Goal: Information Seeking & Learning: Learn about a topic

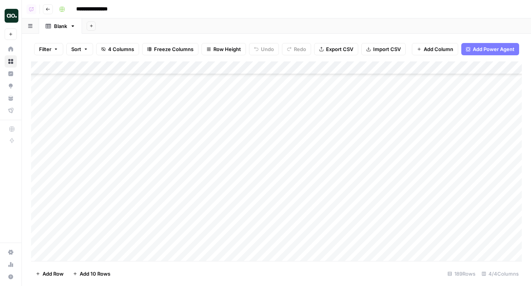
scroll to position [2290, 0]
click at [258, 70] on div "Add Column" at bounding box center [276, 160] width 491 height 199
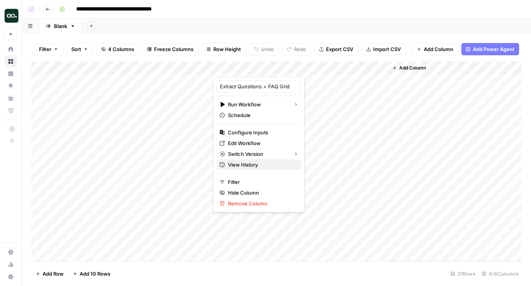
click at [256, 165] on span "View History" at bounding box center [261, 165] width 67 height 8
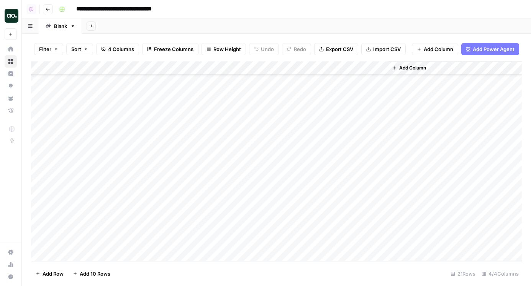
scroll to position [69, 0]
click at [312, 126] on div "Add Column" at bounding box center [276, 160] width 491 height 199
click at [302, 129] on div "Add Column" at bounding box center [276, 160] width 491 height 199
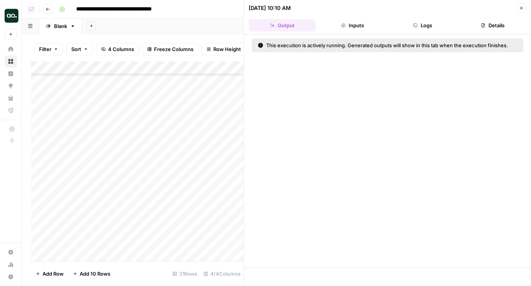
click at [429, 28] on button "Logs" at bounding box center [423, 25] width 67 height 12
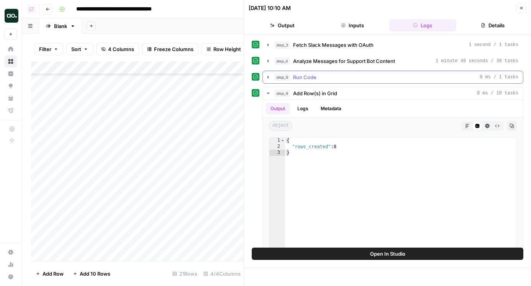
click at [314, 79] on span "Run Code" at bounding box center [304, 77] width 23 height 8
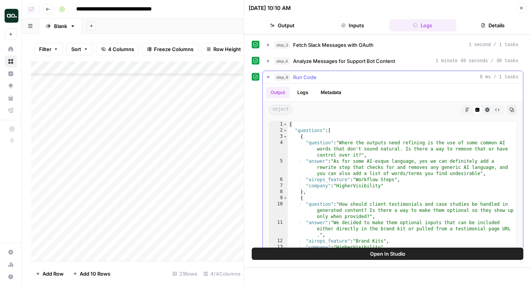
click at [401, 250] on span "Open In Studio" at bounding box center [387, 254] width 35 height 8
click at [521, 8] on icon "button" at bounding box center [522, 8] width 5 height 5
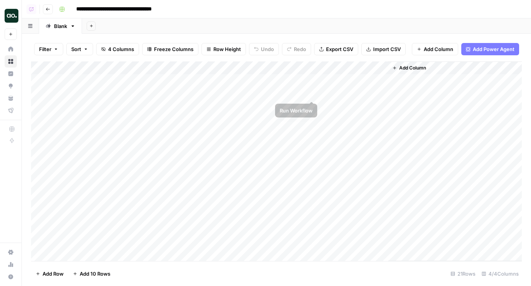
click at [311, 91] on div "Add Column" at bounding box center [276, 160] width 491 height 199
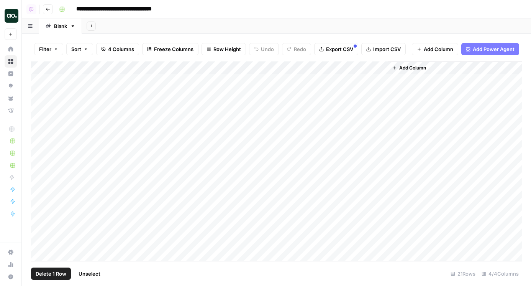
click at [40, 79] on div "Add Column" at bounding box center [276, 160] width 491 height 199
click at [38, 109] on div "Add Column" at bounding box center [276, 160] width 491 height 199
click at [40, 241] on div "Add Column" at bounding box center [276, 160] width 491 height 199
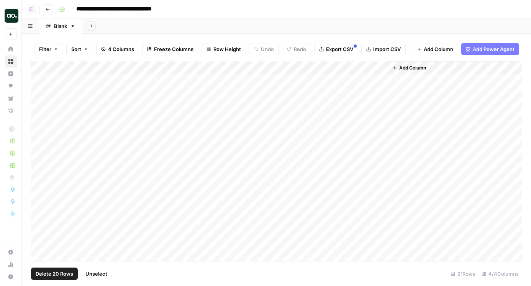
click at [311, 68] on div "Add Column" at bounding box center [276, 160] width 491 height 199
click at [337, 115] on span "Selected Rows (20)" at bounding box center [340, 113] width 48 height 8
click at [314, 66] on div "Add Column" at bounding box center [276, 160] width 491 height 199
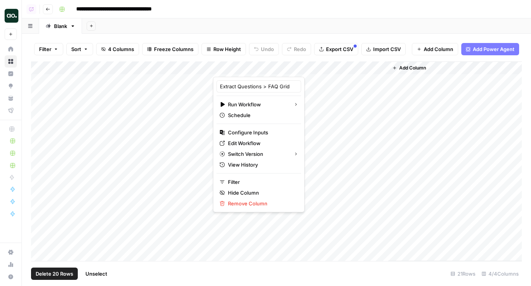
click at [312, 66] on div at bounding box center [266, 68] width 106 height 15
click at [312, 67] on div at bounding box center [266, 68] width 106 height 15
click at [270, 25] on div "Add Sheet" at bounding box center [306, 25] width 449 height 15
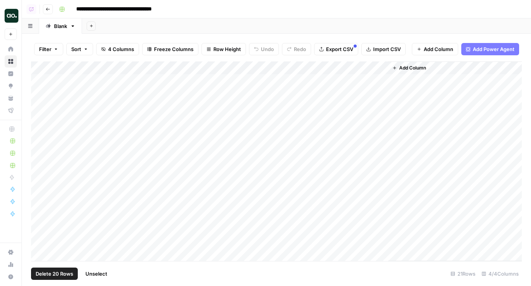
click at [311, 67] on div "Add Column" at bounding box center [276, 160] width 491 height 199
click at [312, 69] on div "Add Column" at bounding box center [276, 160] width 491 height 199
click at [337, 112] on span "Selected Rows (20)" at bounding box center [340, 113] width 48 height 8
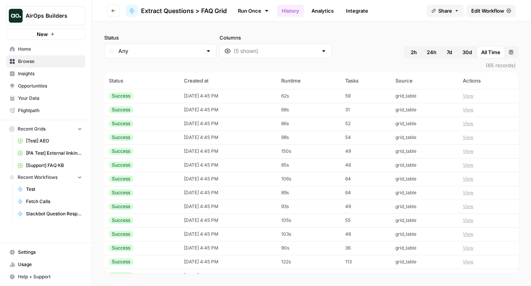
click at [474, 94] on button "View" at bounding box center [468, 95] width 11 height 7
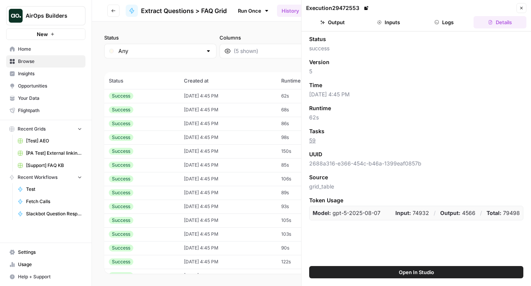
click at [333, 25] on button "Output" at bounding box center [332, 22] width 53 height 12
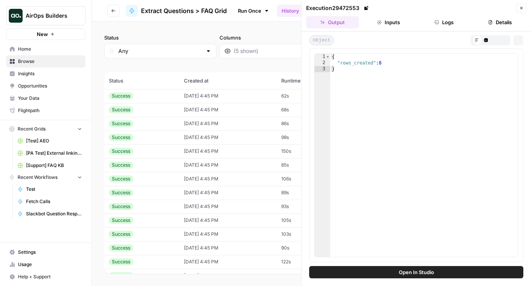
click at [444, 25] on button "Logs" at bounding box center [444, 22] width 53 height 12
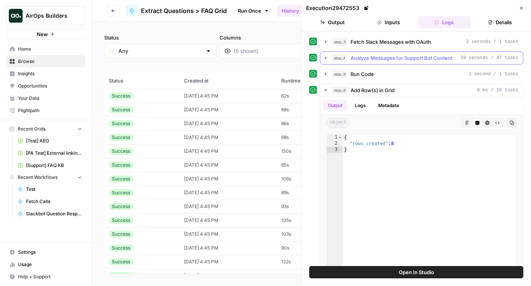
click at [393, 61] on span "Analyze Messages for Support Bot Content" at bounding box center [402, 58] width 102 height 8
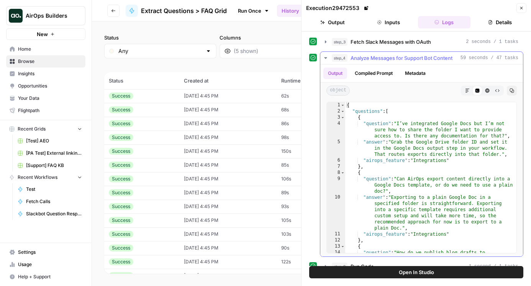
click at [390, 38] on span "Fetch Slack Messages with OAuth" at bounding box center [391, 42] width 81 height 8
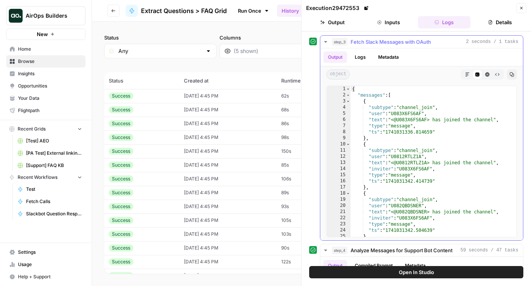
click at [390, 45] on span "Fetch Slack Messages with OAuth" at bounding box center [391, 42] width 81 height 8
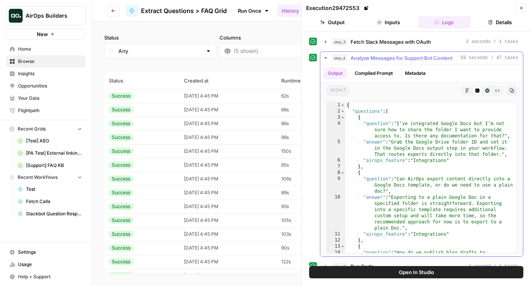
click at [383, 58] on span "Analyze Messages for Support Bot Content" at bounding box center [402, 58] width 102 height 8
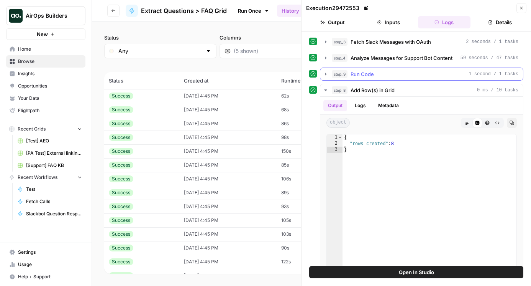
click at [383, 74] on div "step_9 Run Code 1 second / 1 tasks" at bounding box center [425, 74] width 187 height 8
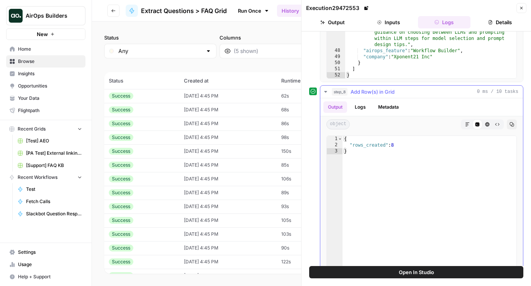
scroll to position [61, 0]
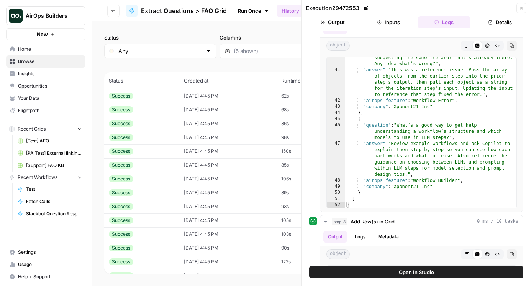
click at [518, 9] on button "Close" at bounding box center [522, 8] width 10 height 10
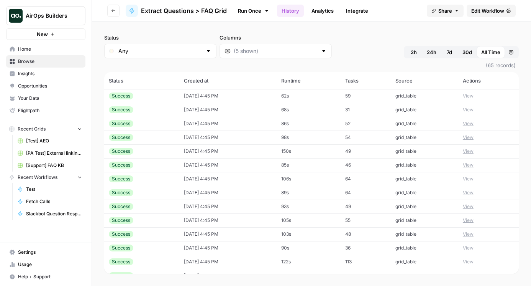
click at [495, 13] on span "Edit Workflow" at bounding box center [488, 11] width 33 height 8
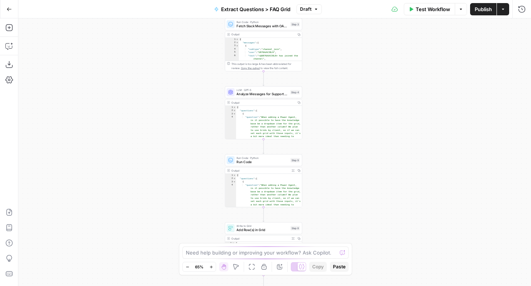
drag, startPoint x: 151, startPoint y: 224, endPoint x: 99, endPoint y: 99, distance: 135.6
click at [99, 99] on div "Workflow Set Inputs Inputs Run Code · Python Fetch Slack Messages with OAuth St…" at bounding box center [274, 151] width 513 height 267
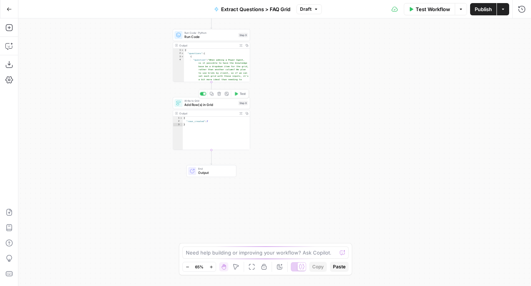
click at [184, 101] on div "Write to Grid Add Row(s) in Grid Step 8 Copy step Delete step Add Note Test" at bounding box center [210, 103] width 73 height 8
type input "[Support] FAQ KB"
type input "Blank"
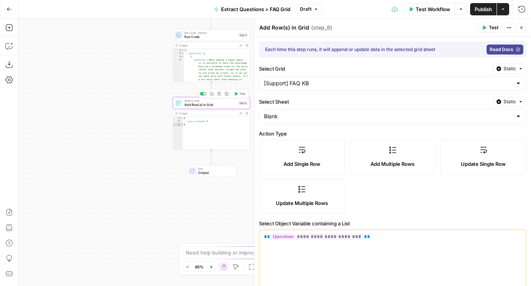
type input "question"
type input "answer"
type input "source"
type input "category"
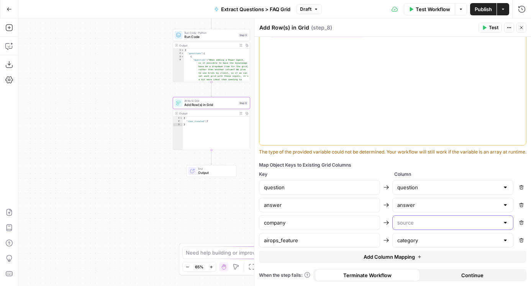
click at [426, 223] on input "text" at bounding box center [449, 223] width 102 height 8
type input "source"
click at [337, 219] on input "company" at bounding box center [319, 223] width 111 height 8
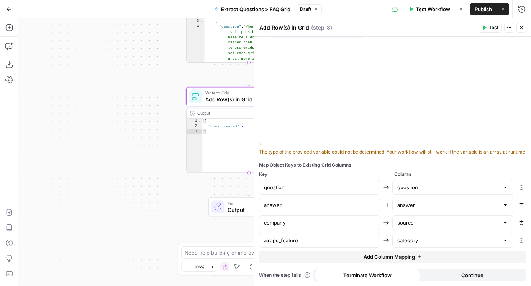
drag, startPoint x: 140, startPoint y: 118, endPoint x: 58, endPoint y: 153, distance: 89.0
click at [58, 153] on div "Workflow Set Inputs Inputs Run Code · Python Fetch Slack Messages with OAuth St…" at bounding box center [274, 151] width 513 height 267
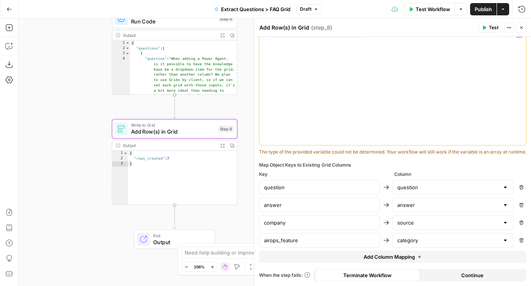
click at [394, 61] on div "**********" at bounding box center [393, 86] width 267 height 117
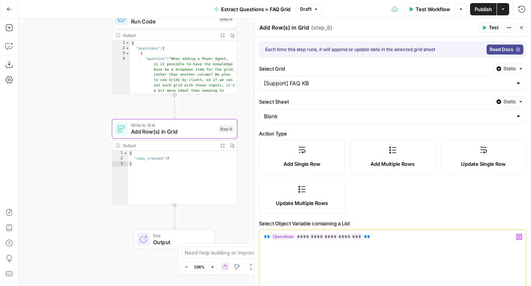
scroll to position [4, 0]
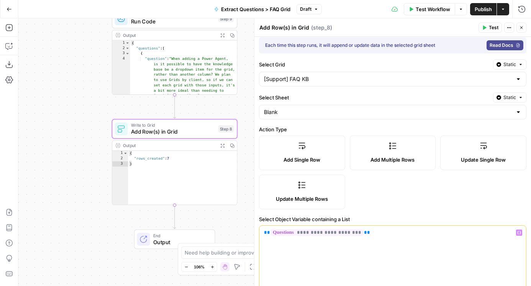
click at [229, 102] on div "Workflow Set Inputs Inputs Run Code · Python Fetch Slack Messages with OAuth St…" at bounding box center [274, 151] width 513 height 267
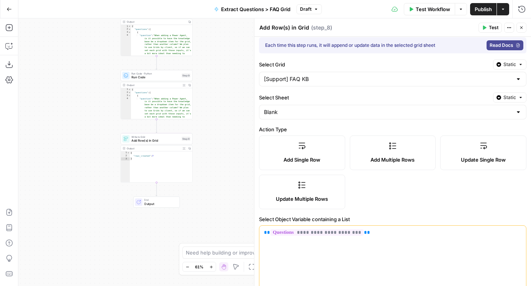
drag, startPoint x: 137, startPoint y: 126, endPoint x: 57, endPoint y: 170, distance: 91.5
click at [57, 170] on div "Workflow Set Inputs Inputs Run Code · Python Fetch Slack Messages with OAuth St…" at bounding box center [274, 151] width 513 height 267
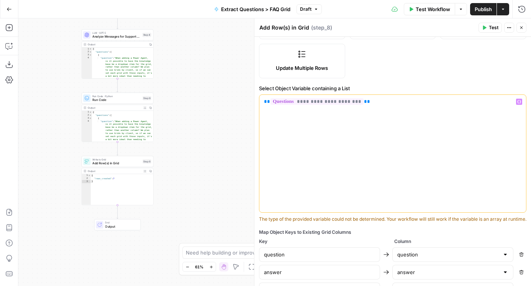
scroll to position [209, 0]
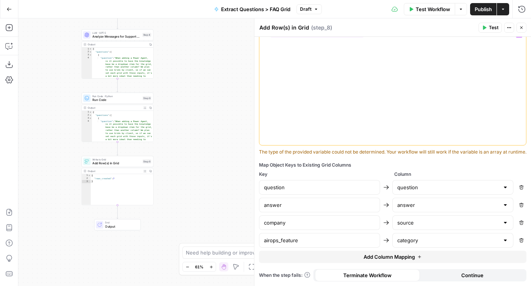
click at [485, 29] on icon "button" at bounding box center [484, 27] width 5 height 5
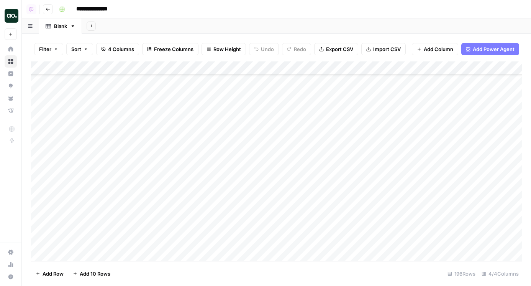
scroll to position [2381, 0]
click at [40, 240] on div "Add Column" at bounding box center [276, 160] width 491 height 199
click at [39, 119] on div "Add Column" at bounding box center [276, 160] width 491 height 199
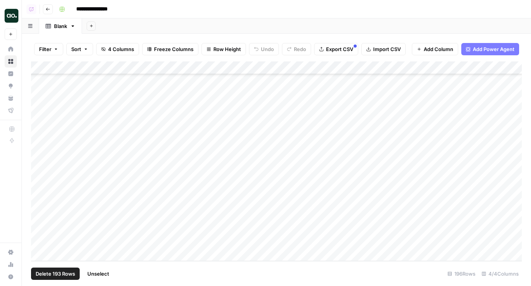
click at [407, 15] on div "**********" at bounding box center [290, 9] width 468 height 12
click at [399, 22] on div "Add Sheet" at bounding box center [306, 25] width 449 height 15
click at [381, 69] on div "Add Column" at bounding box center [276, 160] width 491 height 199
click at [378, 14] on div "**********" at bounding box center [290, 9] width 468 height 12
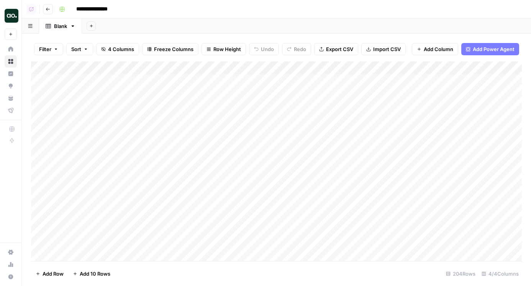
click at [39, 121] on div "Add Column" at bounding box center [276, 160] width 491 height 199
click at [41, 242] on div "Add Column" at bounding box center [276, 160] width 491 height 199
click at [49, 274] on span "Delete 201 Rows" at bounding box center [56, 274] width 40 height 8
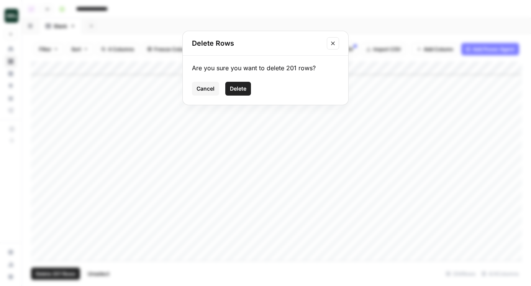
click at [245, 92] on button "Delete" at bounding box center [238, 89] width 26 height 14
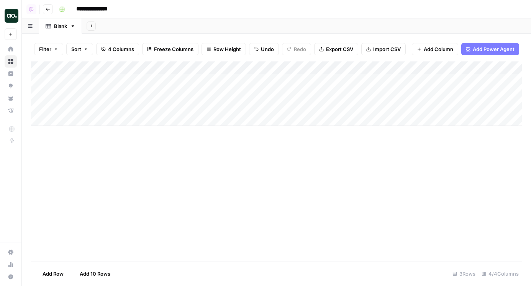
scroll to position [0, 0]
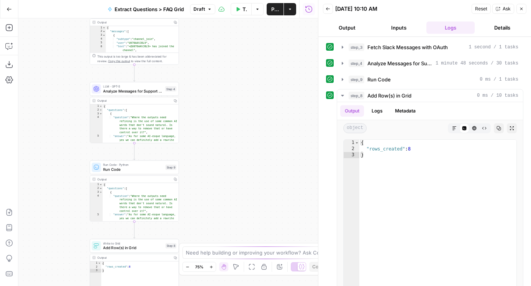
drag, startPoint x: 240, startPoint y: 153, endPoint x: 306, endPoint y: 130, distance: 70.4
click at [306, 130] on div "Workflow Set Inputs Inputs Run Code · Python Fetch Slack Messages with OAuth St…" at bounding box center [168, 151] width 300 height 267
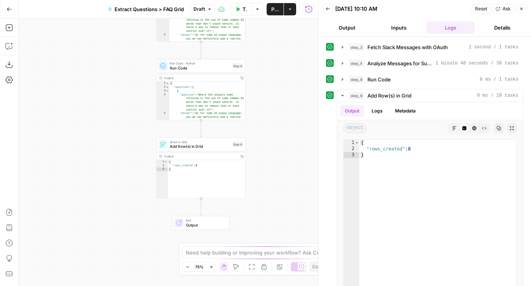
drag, startPoint x: 275, startPoint y: 197, endPoint x: 275, endPoint y: 118, distance: 78.6
click at [275, 118] on div "Workflow Set Inputs Inputs Run Code · Python Fetch Slack Messages with OAuth St…" at bounding box center [168, 151] width 300 height 267
click at [206, 148] on span "Add Row(s) in Grid" at bounding box center [200, 146] width 60 height 6
type input "Blank"
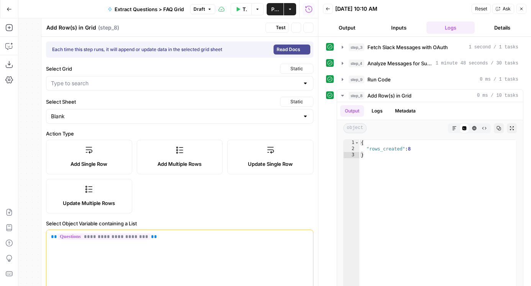
type input "question"
type input "answer"
type input "source"
type input "category"
type input "[Support] FAQ KB"
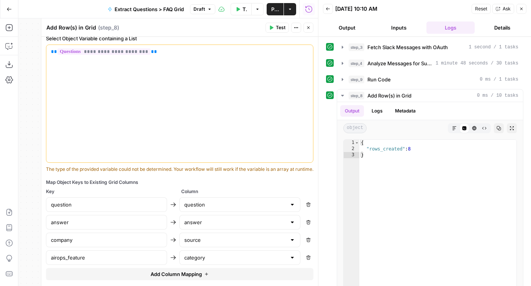
scroll to position [209, 0]
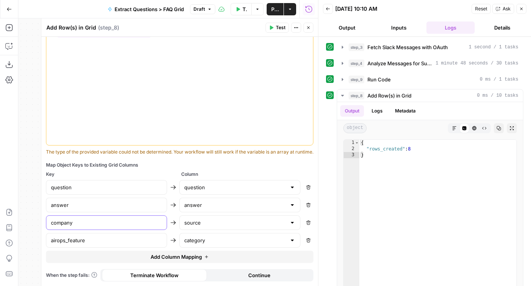
click at [129, 222] on input "company" at bounding box center [106, 223] width 111 height 8
drag, startPoint x: 129, startPoint y: 222, endPoint x: 37, endPoint y: 222, distance: 92.0
click at [37, 222] on body "AirOps Builders New Home Browse Insights Opportunities Your Data Flightpath Rec…" at bounding box center [265, 143] width 531 height 286
click at [50, 223] on div "company" at bounding box center [106, 222] width 121 height 15
click at [398, 78] on div "step_9 Run Code 0 ms / 1 tasks" at bounding box center [434, 80] width 170 height 8
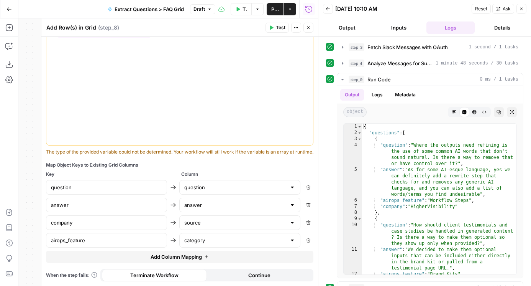
click at [249, 229] on div "source" at bounding box center [239, 222] width 121 height 15
type input "source"
click at [136, 218] on div "company" at bounding box center [106, 222] width 121 height 15
click at [246, 221] on input "text" at bounding box center [235, 223] width 102 height 8
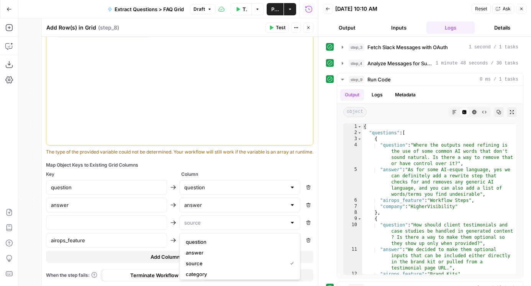
type input "source"
click at [307, 221] on icon "button" at bounding box center [309, 222] width 4 height 4
type input "airops_feature"
type input "category"
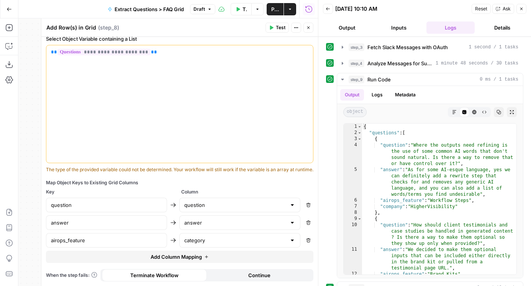
scroll to position [191, 0]
click at [118, 255] on button "Add Column Mapping" at bounding box center [180, 256] width 268 height 12
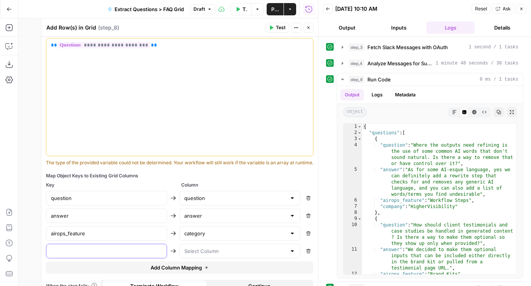
click at [96, 255] on input "text" at bounding box center [106, 251] width 111 height 8
paste input "company"
type input "company"
click at [220, 255] on input "text" at bounding box center [235, 251] width 102 height 8
click at [204, 223] on button "source" at bounding box center [240, 227] width 114 height 11
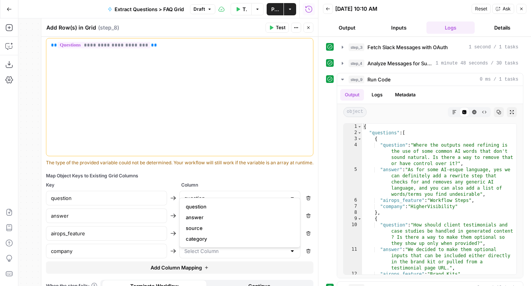
type input "source"
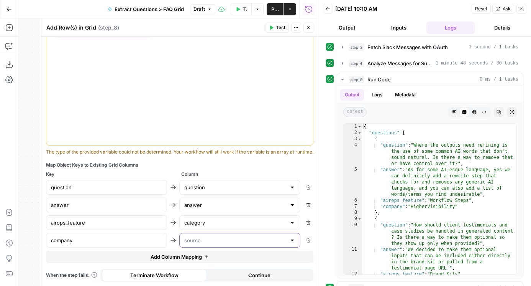
click at [209, 237] on input "text" at bounding box center [235, 240] width 102 height 8
type input "source"
click at [230, 152] on div "The type of the provided variable could not be determined. Your workflow will s…" at bounding box center [180, 151] width 268 height 7
click at [269, 8] on button "Publish" at bounding box center [275, 9] width 17 height 12
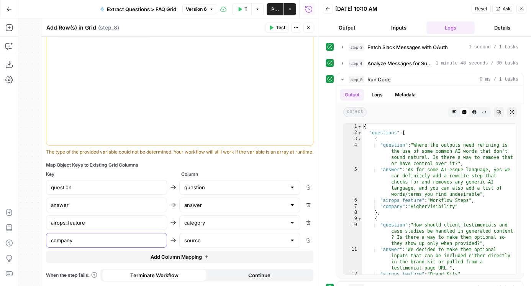
click at [106, 242] on input "company" at bounding box center [106, 240] width 111 height 8
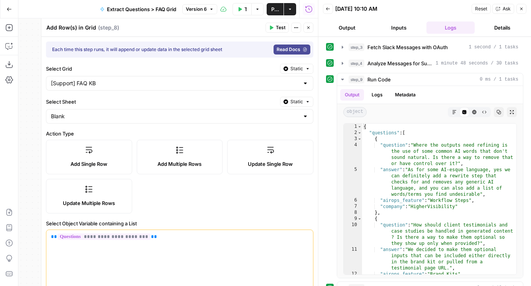
click at [305, 28] on button "Close" at bounding box center [309, 28] width 10 height 10
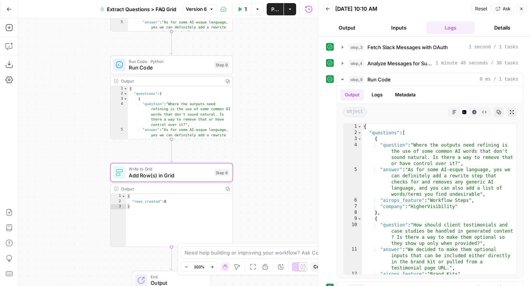
click at [166, 171] on span "Add Row(s) in Grid" at bounding box center [170, 175] width 82 height 8
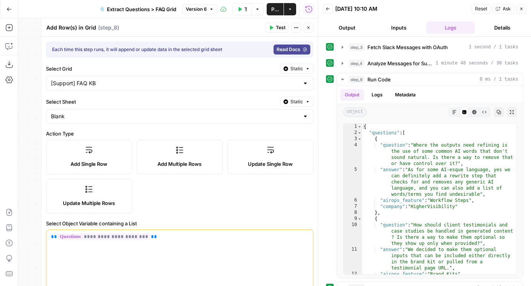
click at [310, 27] on icon "button" at bounding box center [308, 27] width 5 height 5
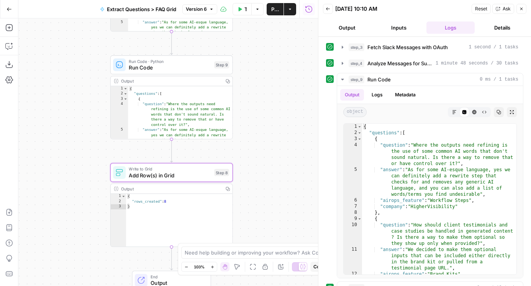
click at [270, 8] on button "Publish" at bounding box center [275, 9] width 17 height 12
click at [261, 13] on button "Options" at bounding box center [258, 9] width 12 height 12
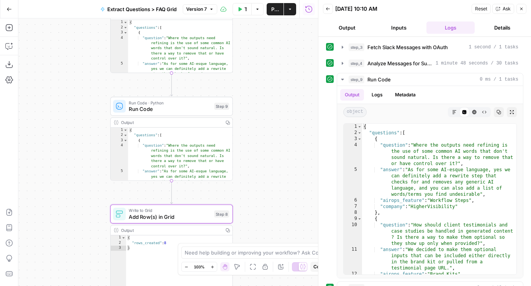
drag, startPoint x: 272, startPoint y: 110, endPoint x: 272, endPoint y: 236, distance: 125.4
click at [272, 236] on div "Workflow Set Inputs Inputs Run Code · Python Fetch Slack Messages with OAuth St…" at bounding box center [168, 151] width 300 height 267
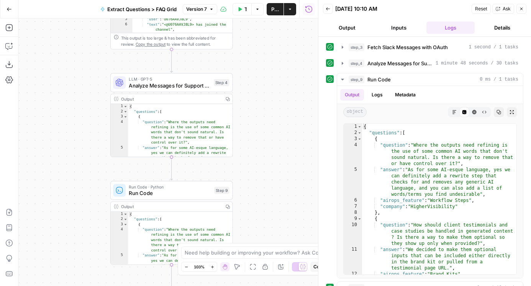
click at [169, 87] on span "Analyze Messages for Support Bot Content" at bounding box center [170, 85] width 82 height 8
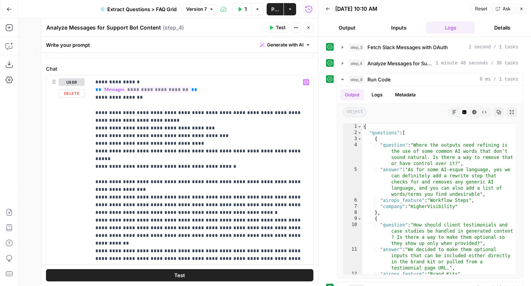
scroll to position [32, 0]
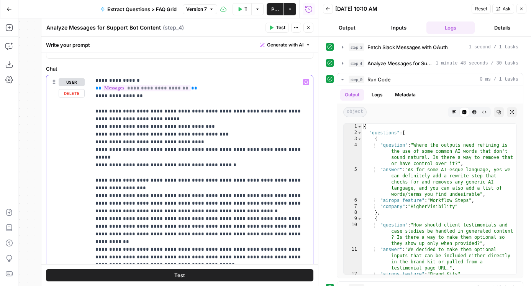
click at [236, 205] on p "**********" at bounding box center [201, 222] width 213 height 353
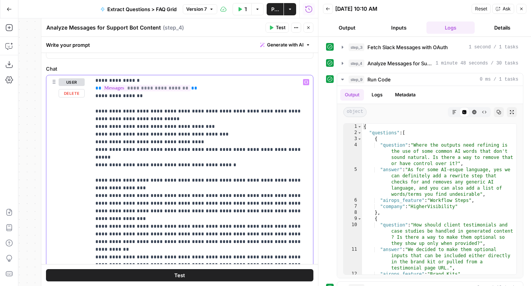
click at [270, 230] on p "**********" at bounding box center [201, 222] width 213 height 353
click at [264, 223] on p "**********" at bounding box center [201, 222] width 213 height 353
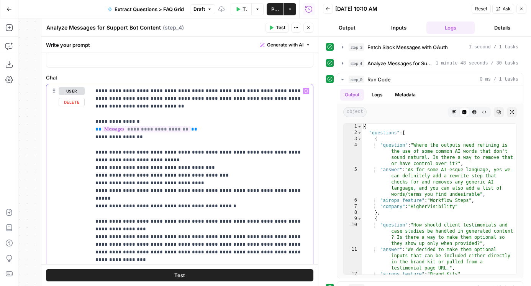
scroll to position [49, 0]
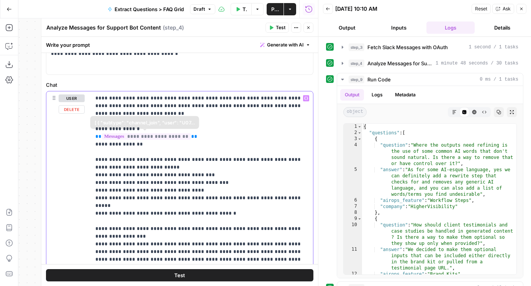
click at [150, 112] on p "**********" at bounding box center [201, 274] width 213 height 360
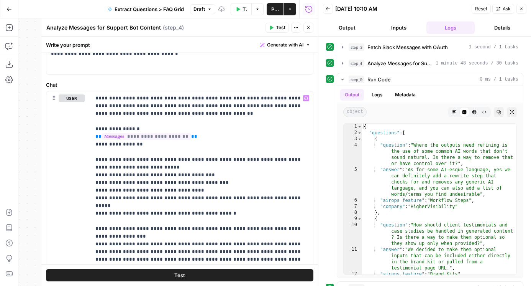
click at [276, 10] on span "Publish" at bounding box center [275, 9] width 8 height 8
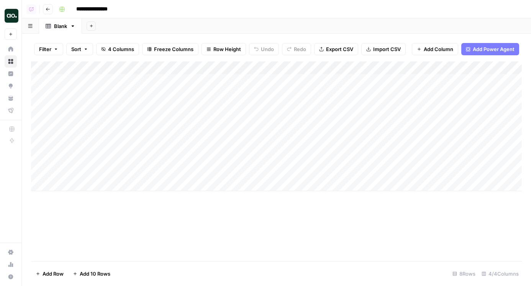
click at [190, 119] on div "Add Column" at bounding box center [276, 126] width 491 height 130
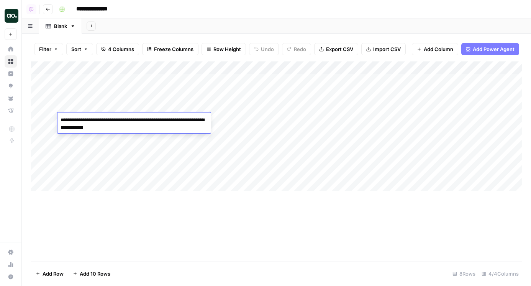
click at [257, 119] on div "Add Column" at bounding box center [276, 126] width 491 height 130
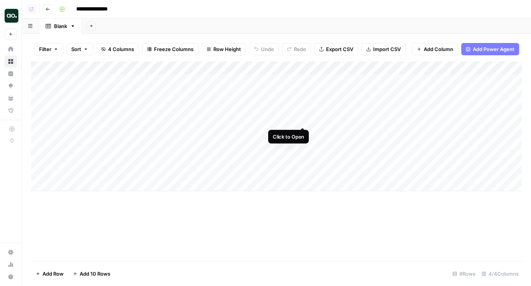
click at [300, 117] on div "Add Column" at bounding box center [276, 126] width 491 height 130
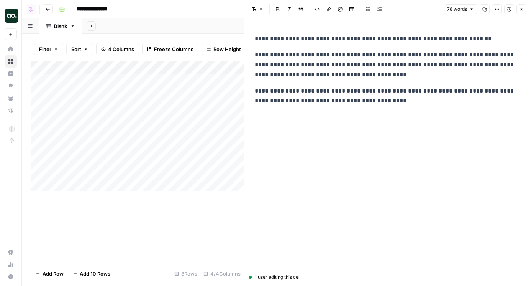
click at [518, 11] on button "Close" at bounding box center [522, 9] width 10 height 10
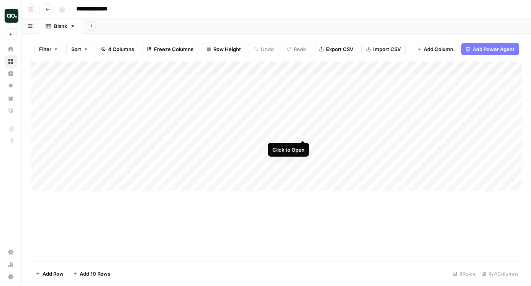
click at [301, 133] on div "Add Column" at bounding box center [276, 126] width 491 height 130
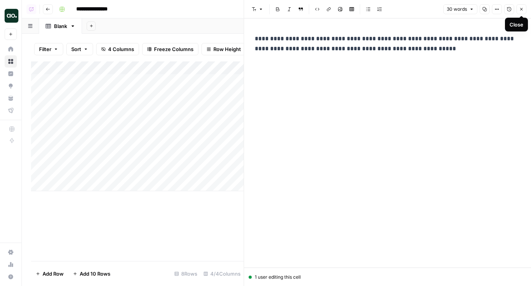
click at [521, 10] on icon "button" at bounding box center [522, 9] width 5 height 5
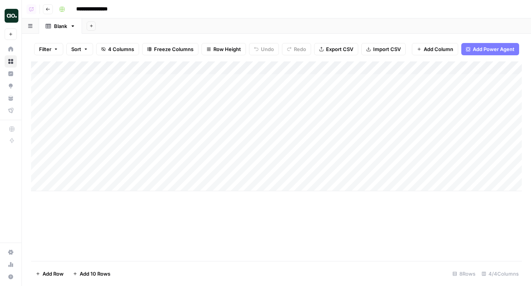
click at [85, 8] on input "**********" at bounding box center [99, 9] width 53 height 12
click at [78, 9] on input "**********" at bounding box center [99, 9] width 53 height 12
type input "**********"
click at [186, 28] on div "Add Sheet" at bounding box center [306, 25] width 449 height 15
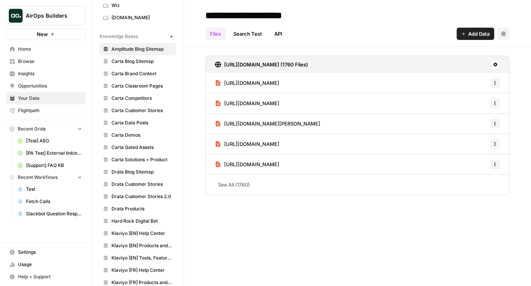
scroll to position [329, 0]
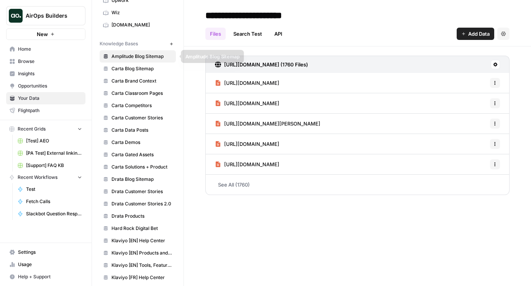
click at [169, 43] on icon "button" at bounding box center [171, 44] width 4 height 4
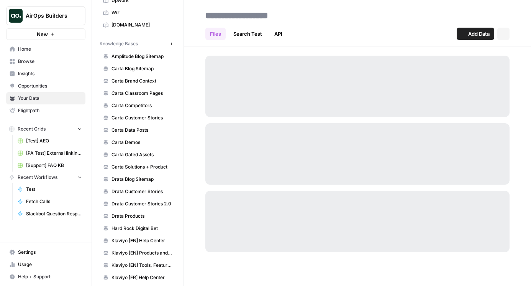
click at [229, 18] on input at bounding box center [263, 15] width 123 height 15
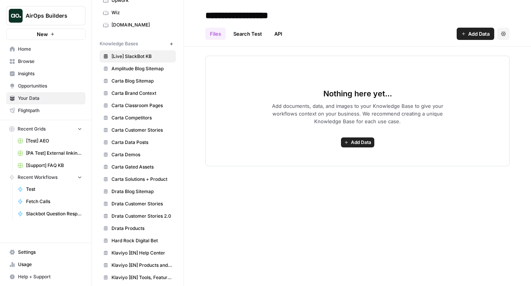
type input "**********"
click at [280, 62] on div "Nothing here yet... Add documents, data, and images to your Knowledge Base to g…" at bounding box center [358, 111] width 304 height 110
click at [471, 32] on span "Add Data" at bounding box center [479, 34] width 21 height 8
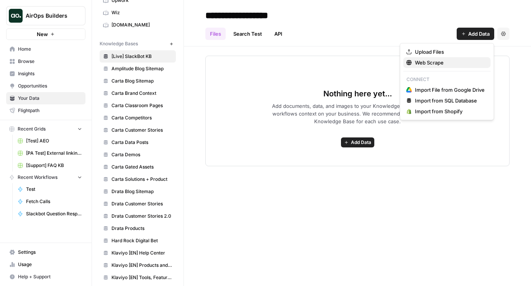
click at [429, 64] on span "Web Scrape" at bounding box center [450, 63] width 70 height 8
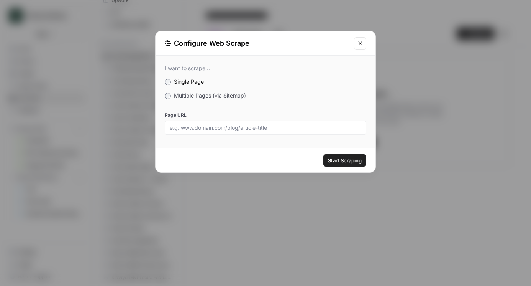
click at [237, 94] on span "Multiple Pages (via Sitemap)" at bounding box center [210, 95] width 72 height 7
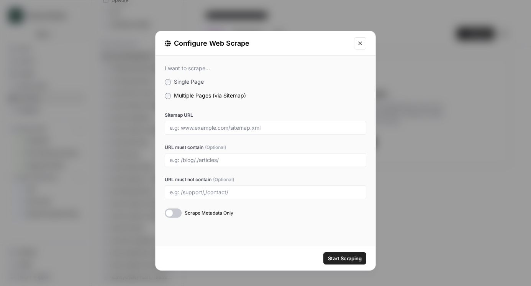
click at [226, 121] on div at bounding box center [266, 128] width 202 height 14
click at [226, 125] on input "Sitemap URL" at bounding box center [266, 127] width 192 height 7
paste input "https://docs.airops.com/sitemap-pages.xml"
type input "https://docs.airops.com/sitemap-pages.xml"
click at [209, 155] on div at bounding box center [266, 160] width 202 height 14
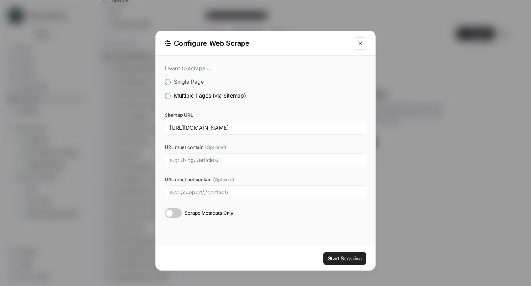
click at [205, 166] on div at bounding box center [266, 160] width 202 height 14
click at [193, 157] on input "URL must contain (Optional)" at bounding box center [266, 159] width 192 height 7
click at [340, 256] on span "Start Scraping" at bounding box center [345, 258] width 34 height 8
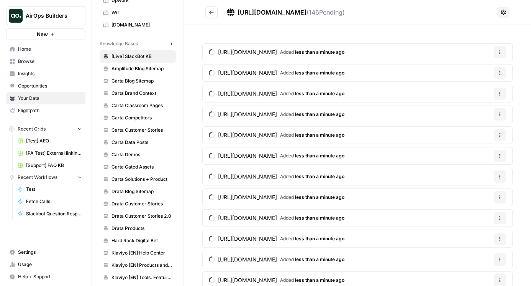
click at [203, 12] on header "https://docs.airops.com/sitemap-pages.xml ( 146 Pending)" at bounding box center [357, 12] width 347 height 25
click at [208, 12] on button "Go back" at bounding box center [212, 12] width 12 height 12
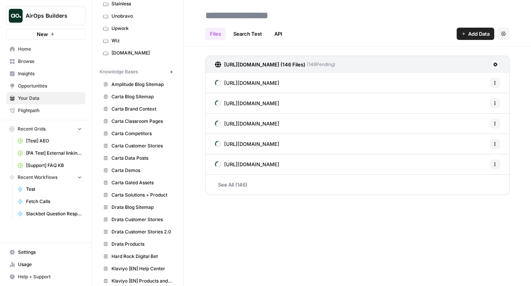
scroll to position [288, 0]
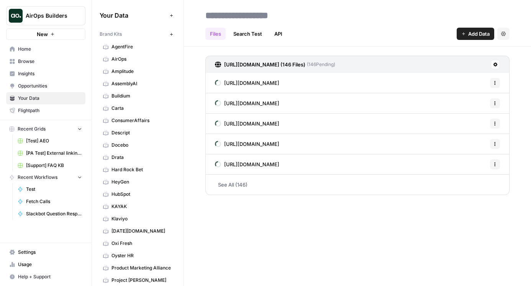
click at [231, 17] on input at bounding box center [263, 15] width 123 height 15
click at [324, 17] on input at bounding box center [263, 15] width 123 height 15
click at [341, 17] on div at bounding box center [358, 15] width 304 height 12
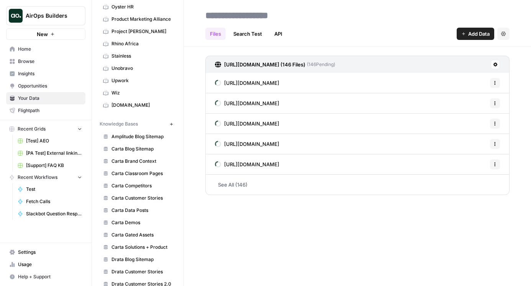
click at [150, 151] on span "Carta Blog Sitemap" at bounding box center [142, 148] width 61 height 7
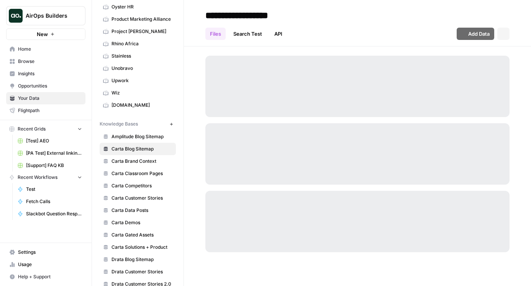
scroll to position [458, 0]
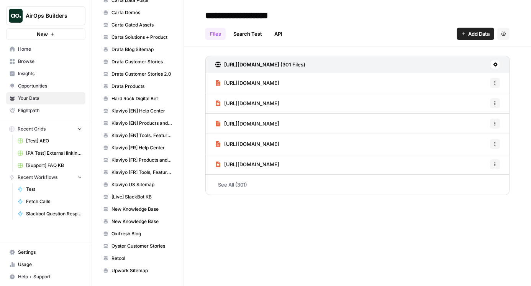
click at [143, 195] on span "[Live] SlackBot KB" at bounding box center [142, 196] width 61 height 7
click at [279, 84] on span "https://docs.airops.com/about/security-and-compliance" at bounding box center [251, 83] width 55 height 8
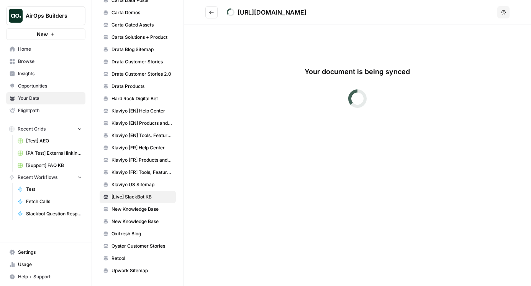
click at [217, 15] on button "Go back" at bounding box center [212, 12] width 12 height 12
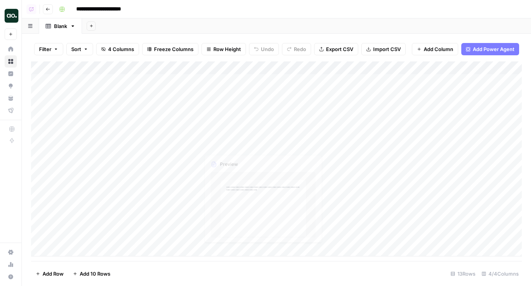
click at [128, 132] on div "Add Column" at bounding box center [276, 158] width 491 height 195
click at [244, 25] on div "Add Sheet" at bounding box center [306, 25] width 449 height 15
click at [305, 237] on div "Add Column" at bounding box center [276, 158] width 491 height 195
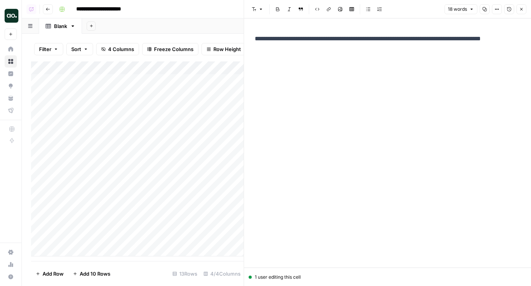
click at [189, 140] on div "Add Column" at bounding box center [137, 158] width 213 height 195
click at [523, 7] on button "Close" at bounding box center [522, 9] width 10 height 10
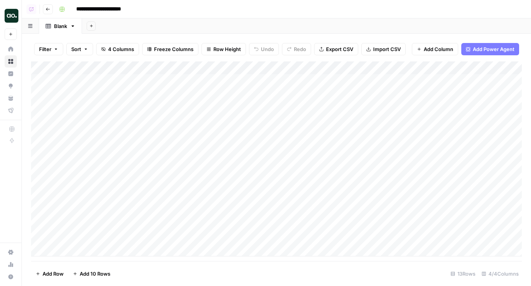
click at [128, 115] on div "Add Column" at bounding box center [276, 158] width 491 height 195
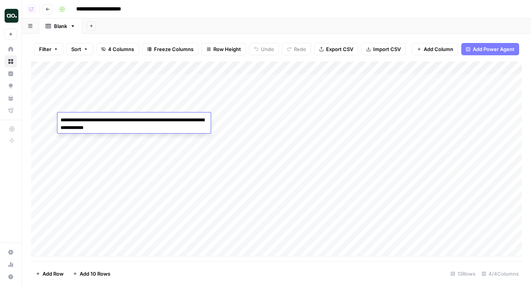
click at [135, 147] on div "Add Column" at bounding box center [276, 158] width 491 height 195
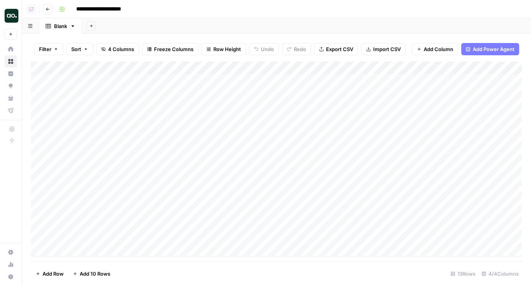
click at [140, 134] on div "Add Column" at bounding box center [276, 158] width 491 height 195
click at [303, 117] on div "Add Column" at bounding box center [276, 158] width 491 height 195
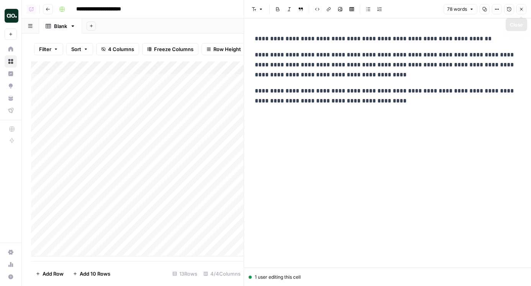
click at [521, 9] on icon "button" at bounding box center [522, 9] width 5 height 5
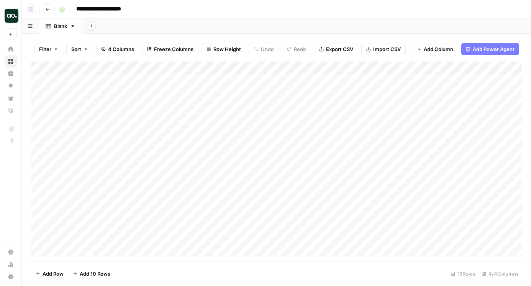
click at [300, 130] on div "Add Column" at bounding box center [276, 158] width 491 height 195
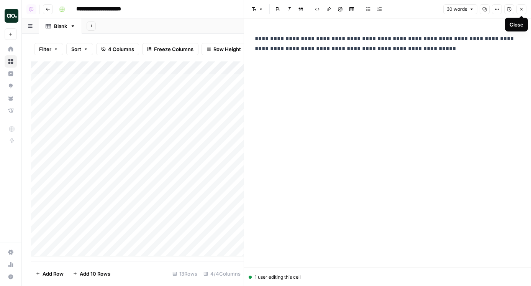
click at [519, 7] on button "Close" at bounding box center [522, 9] width 10 height 10
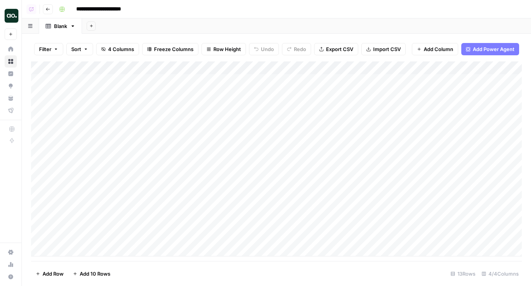
click at [86, 146] on div "Add Column" at bounding box center [276, 158] width 491 height 195
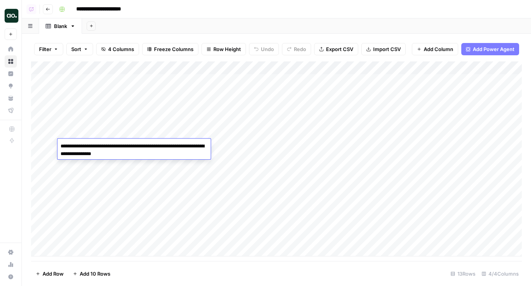
click at [243, 144] on div "Add Column" at bounding box center [276, 158] width 491 height 195
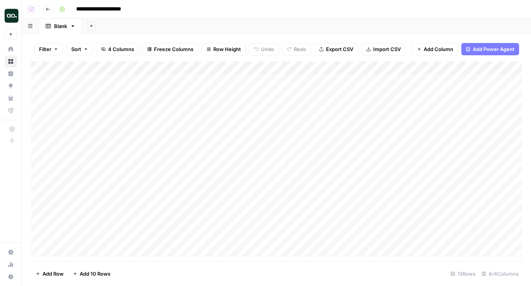
click at [302, 143] on div "Add Column" at bounding box center [276, 158] width 491 height 195
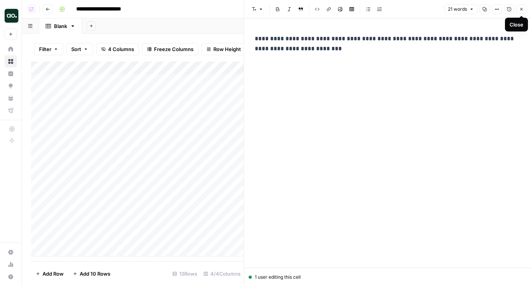
click at [524, 10] on icon "button" at bounding box center [522, 9] width 5 height 5
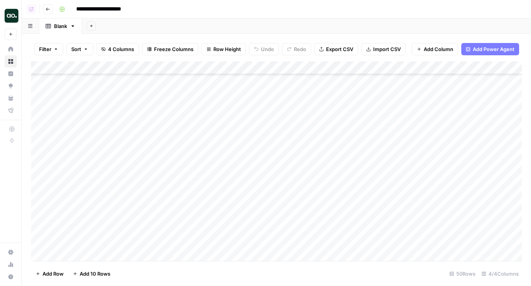
scroll to position [478, 0]
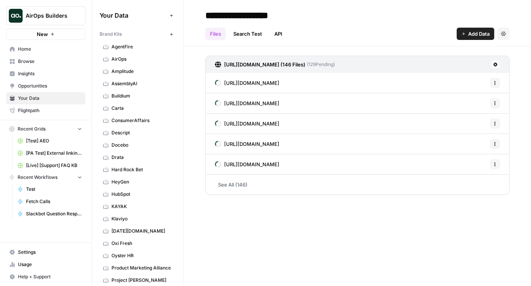
click at [279, 89] on link "[URL][DOMAIN_NAME]" at bounding box center [247, 83] width 64 height 20
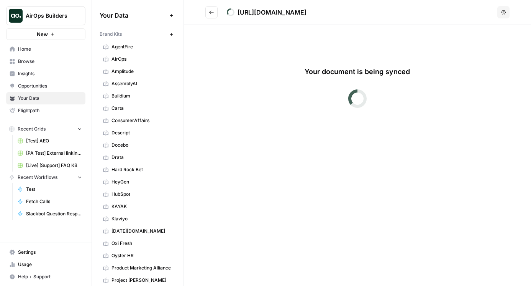
click at [207, 15] on button "Go back" at bounding box center [212, 12] width 12 height 12
